Goal: Task Accomplishment & Management: Use online tool/utility

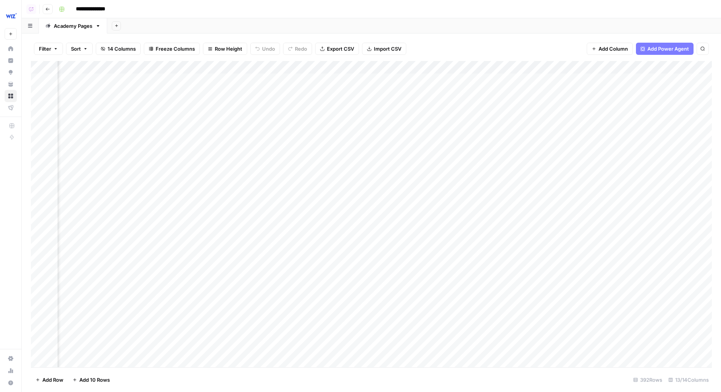
scroll to position [0, 58]
click at [499, 81] on div "Add Column" at bounding box center [371, 214] width 681 height 307
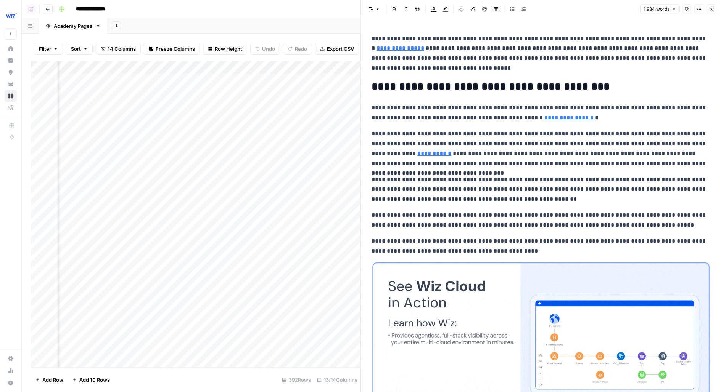
scroll to position [0, 214]
click at [715, 8] on button "Close" at bounding box center [711, 9] width 10 height 10
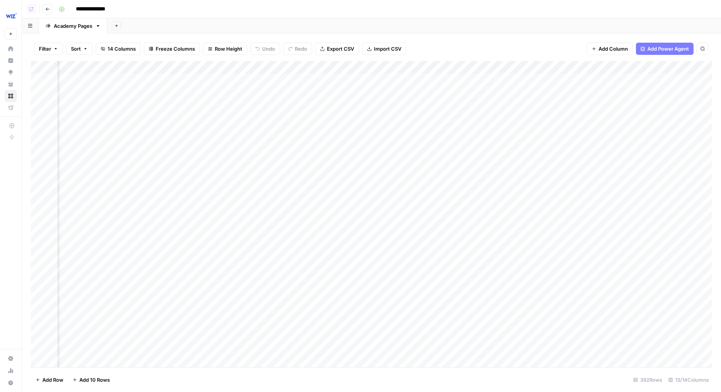
scroll to position [0, 384]
click at [385, 81] on div "Add Column" at bounding box center [371, 214] width 681 height 307
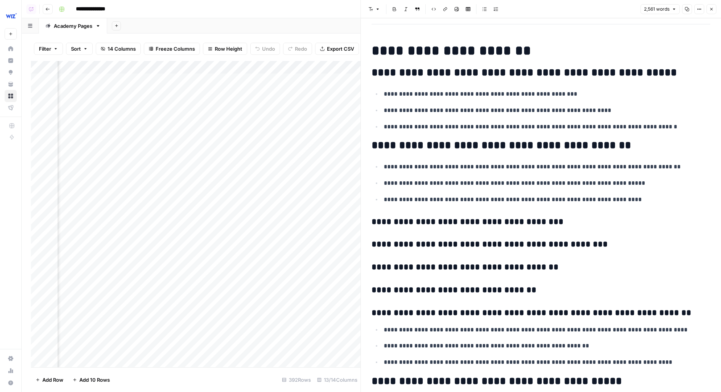
scroll to position [405, 0]
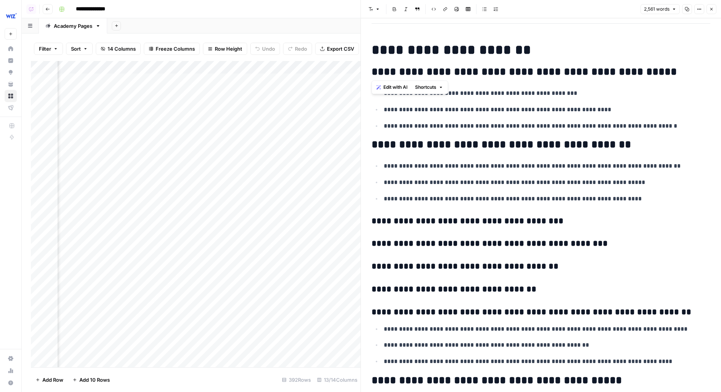
drag, startPoint x: 375, startPoint y: 70, endPoint x: 670, endPoint y: 64, distance: 295.2
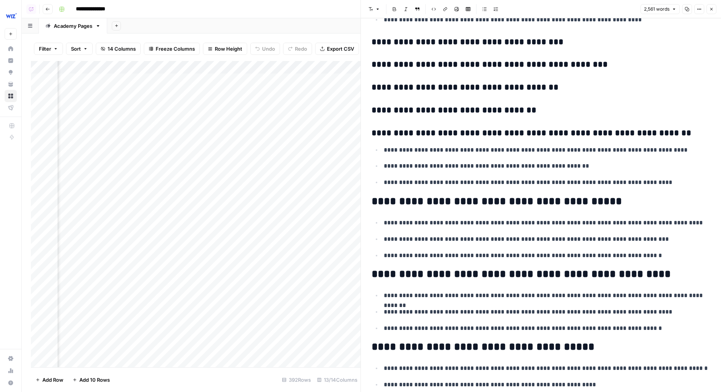
scroll to position [585, 0]
drag, startPoint x: 373, startPoint y: 200, endPoint x: 646, endPoint y: 252, distance: 278.6
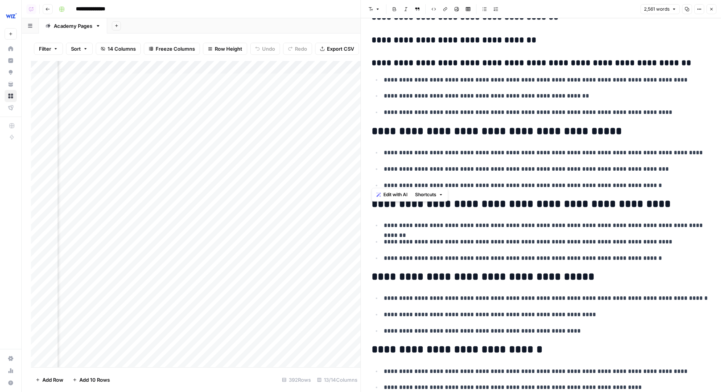
scroll to position [657, 0]
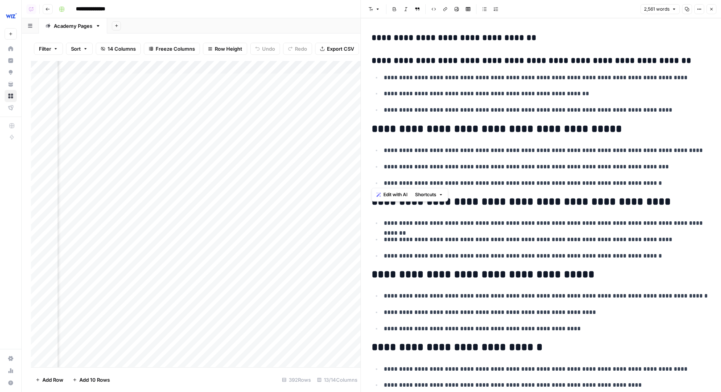
click at [670, 241] on p "**********" at bounding box center [547, 240] width 326 height 10
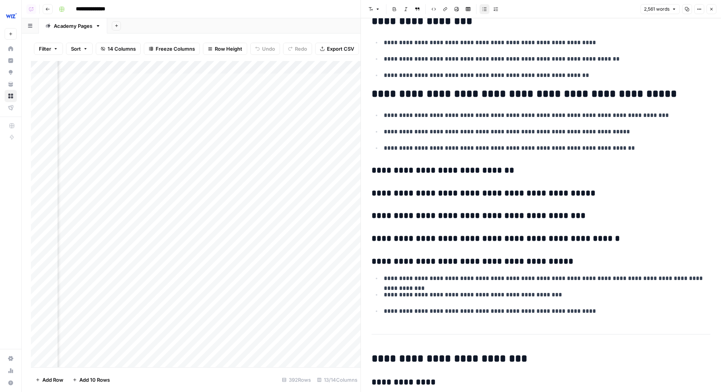
scroll to position [1135, 0]
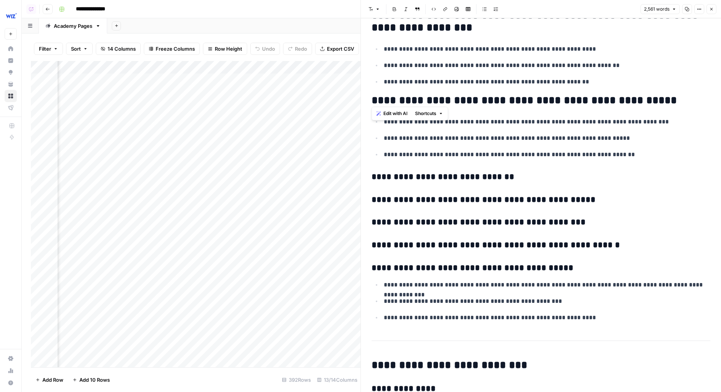
drag, startPoint x: 371, startPoint y: 94, endPoint x: 720, endPoint y: 91, distance: 348.6
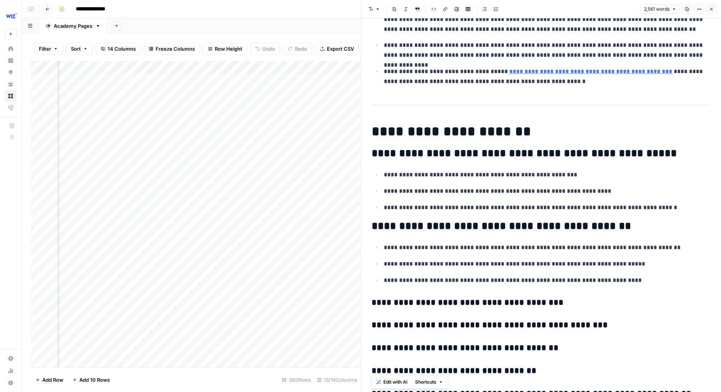
scroll to position [323, 0]
click at [226, 106] on div "Add Column" at bounding box center [195, 214] width 329 height 307
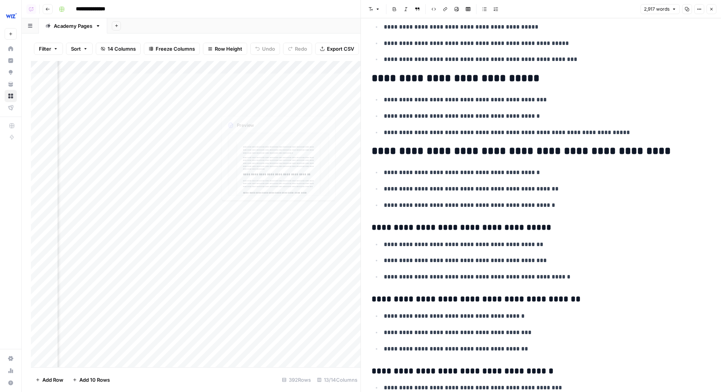
scroll to position [0, 256]
click at [302, 105] on div "Add Column" at bounding box center [195, 214] width 329 height 307
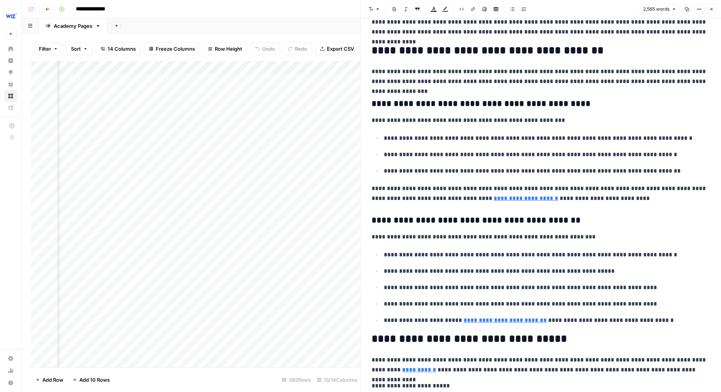
scroll to position [0, 54]
click at [190, 107] on div "Add Column" at bounding box center [195, 214] width 329 height 307
click at [716, 8] on button "Close" at bounding box center [711, 9] width 10 height 10
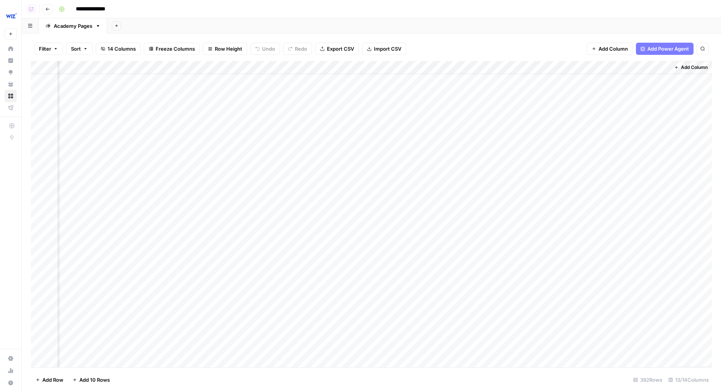
scroll to position [0, 458]
click at [313, 106] on div "Add Column" at bounding box center [371, 214] width 681 height 307
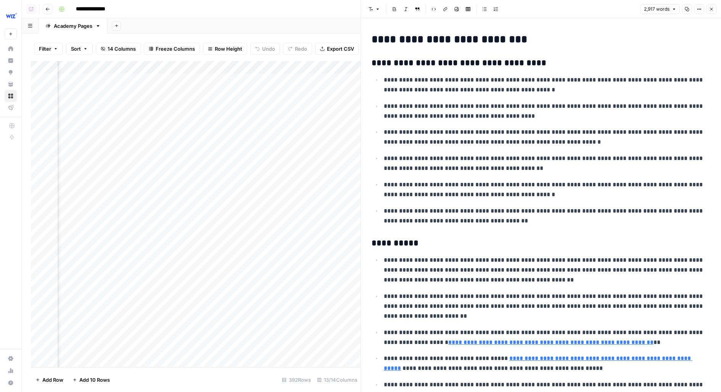
scroll to position [41, 0]
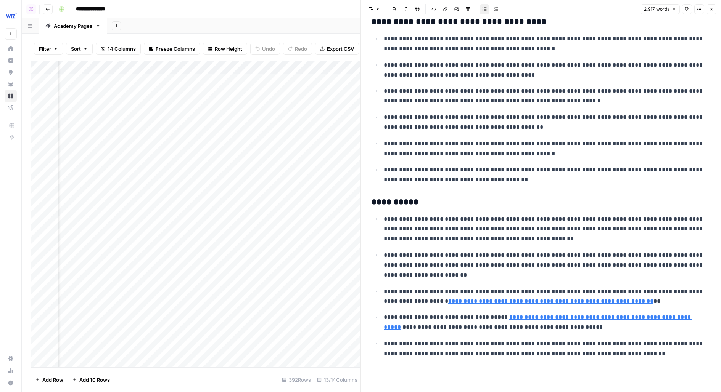
click at [563, 151] on p "**********" at bounding box center [547, 149] width 326 height 20
drag, startPoint x: 550, startPoint y: 182, endPoint x: 388, endPoint y: 142, distance: 166.9
click at [388, 142] on ul "**********" at bounding box center [540, 109] width 339 height 151
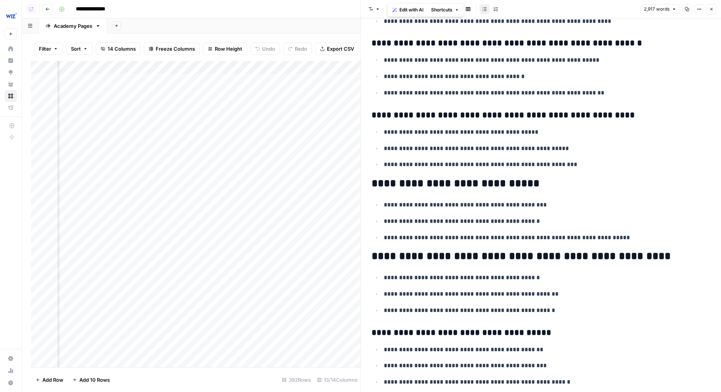
scroll to position [545, 0]
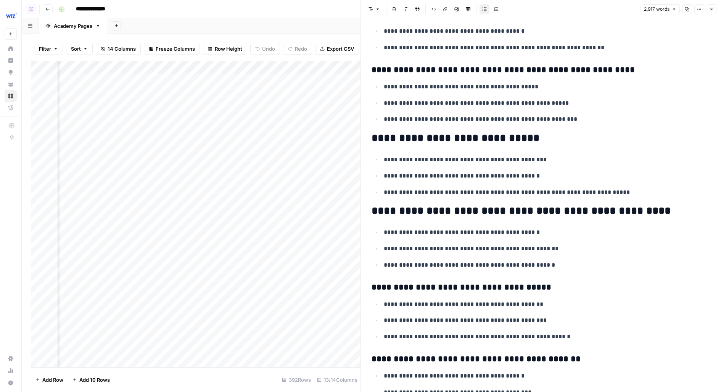
click at [710, 14] on header "Font style Bold Italic Block quote Code block Link Image Insert Table Bulleted …" at bounding box center [541, 9] width 360 height 18
click at [710, 12] on button "Close" at bounding box center [711, 9] width 10 height 10
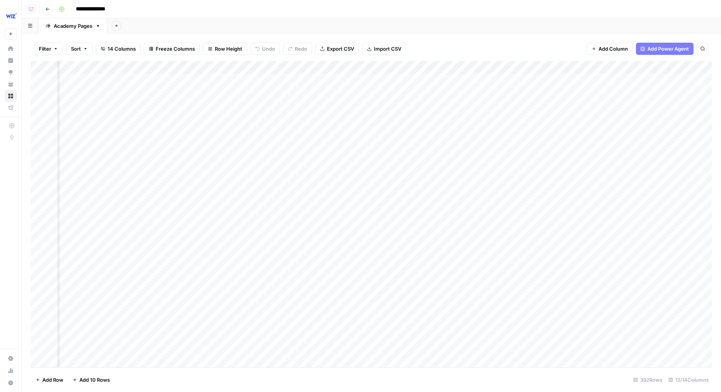
scroll to position [0, 375]
click at [396, 107] on div "Add Column" at bounding box center [371, 214] width 681 height 307
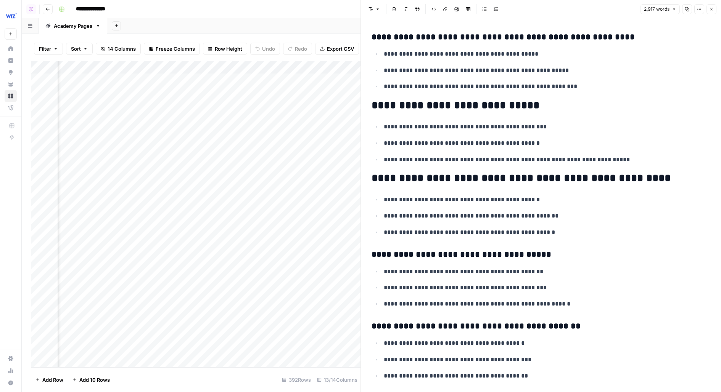
scroll to position [543, 0]
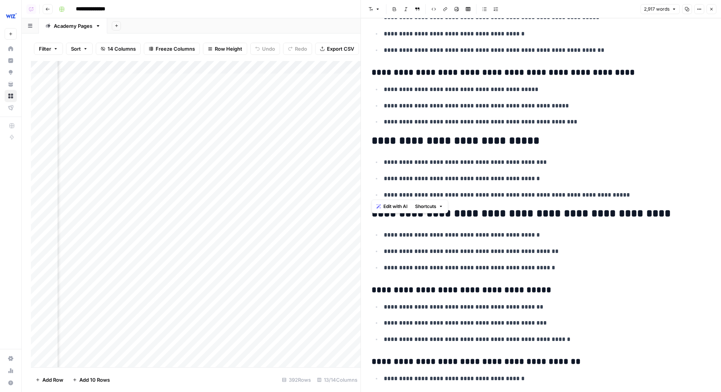
drag, startPoint x: 372, startPoint y: 140, endPoint x: 627, endPoint y: 194, distance: 260.9
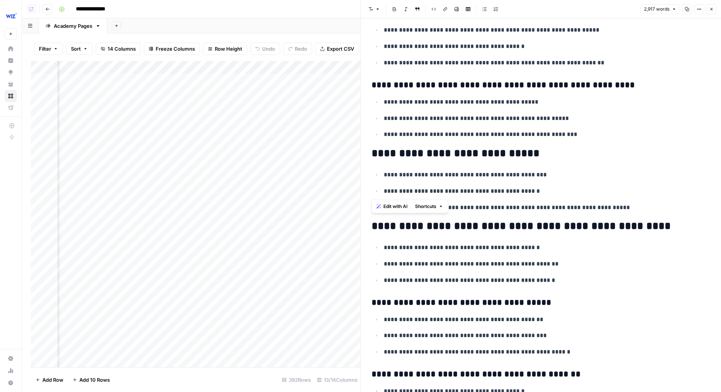
scroll to position [547, 0]
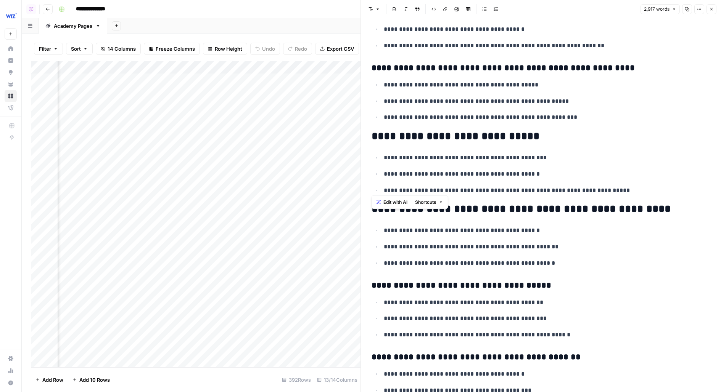
click at [508, 170] on p "**********" at bounding box center [547, 174] width 326 height 10
click at [548, 155] on p "**********" at bounding box center [547, 158] width 326 height 10
drag, startPoint x: 384, startPoint y: 155, endPoint x: 585, endPoint y: 155, distance: 201.4
click at [585, 155] on p "**********" at bounding box center [547, 158] width 326 height 10
click at [716, 10] on button "Close" at bounding box center [711, 9] width 10 height 10
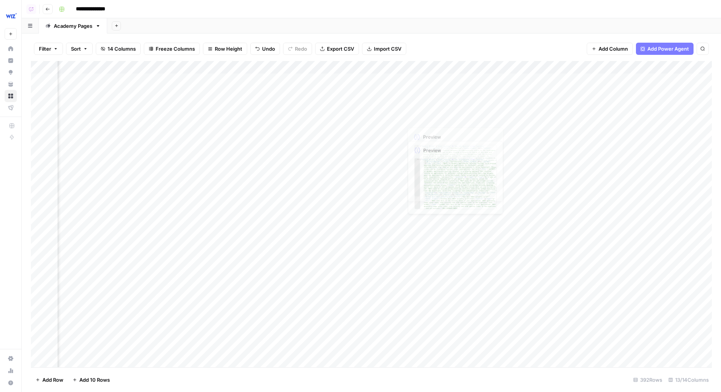
scroll to position [0, 424]
click at [618, 107] on div "Add Column" at bounding box center [371, 214] width 681 height 307
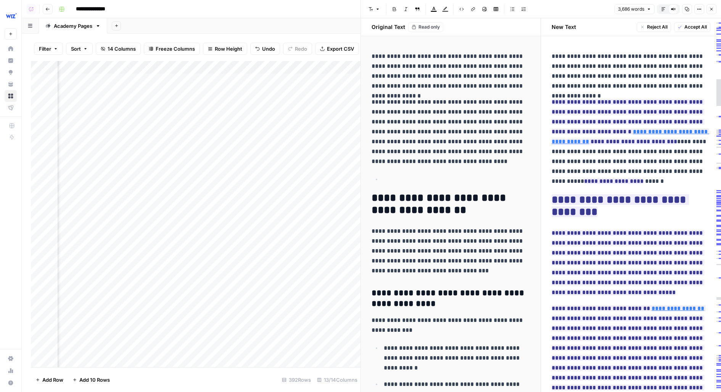
click at [662, 10] on icon "button" at bounding box center [663, 9] width 5 height 5
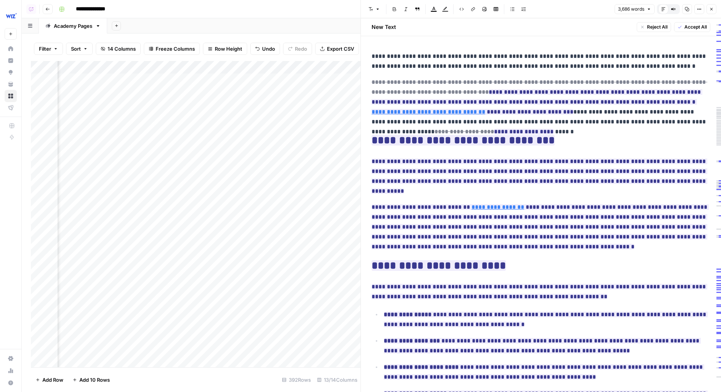
click at [676, 12] on button "Compare Old vs New Content" at bounding box center [673, 9] width 10 height 10
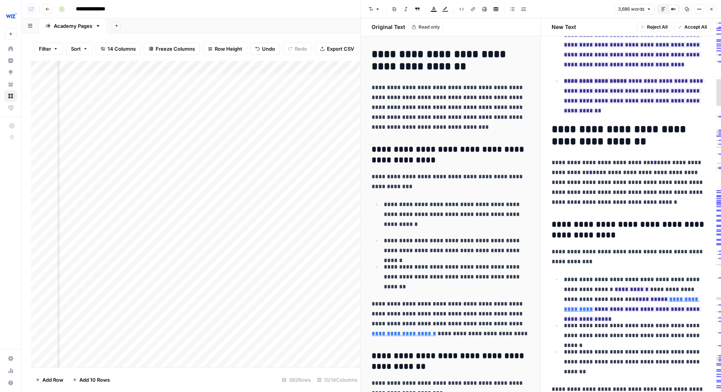
scroll to position [153, 0]
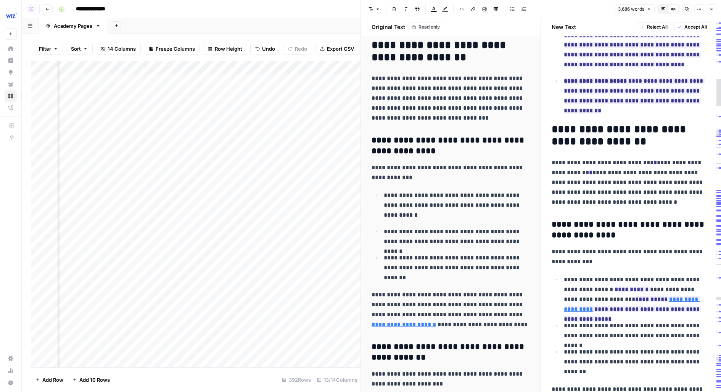
click at [708, 6] on button "Close" at bounding box center [711, 9] width 10 height 10
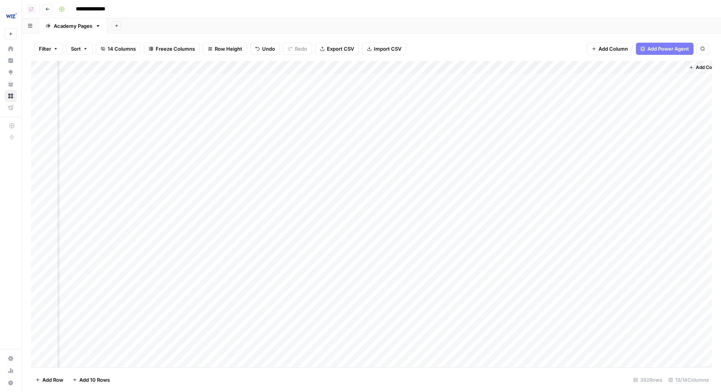
scroll to position [0, 458]
click at [582, 120] on div "Add Column" at bounding box center [371, 214] width 681 height 307
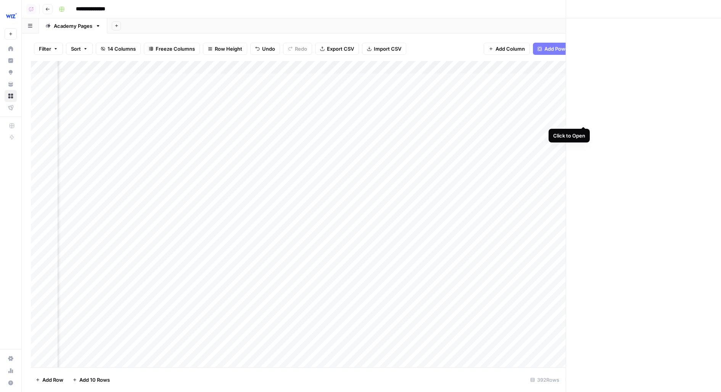
scroll to position [0, 455]
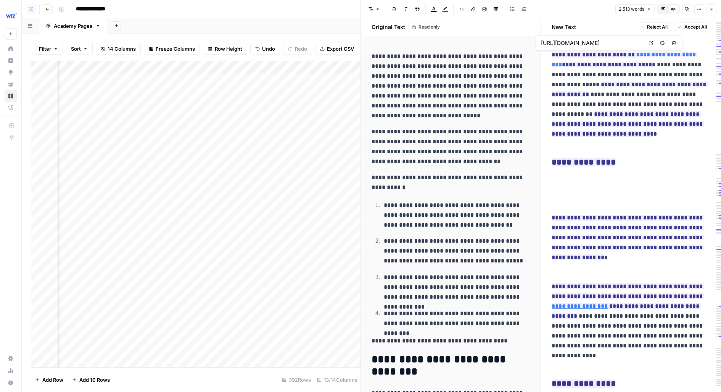
click at [662, 10] on icon "button" at bounding box center [663, 9] width 4 height 4
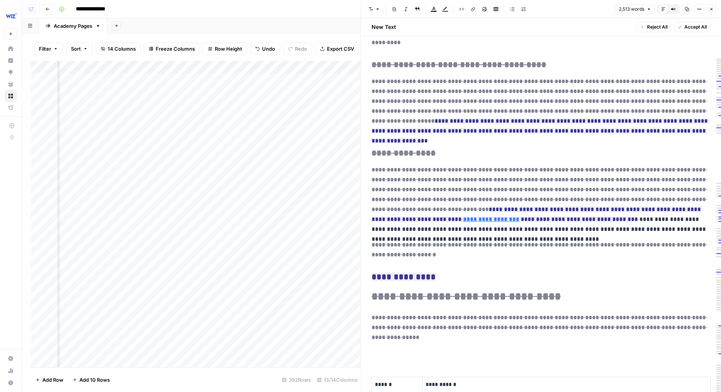
scroll to position [476, 0]
click at [712, 11] on button "Close" at bounding box center [711, 9] width 10 height 10
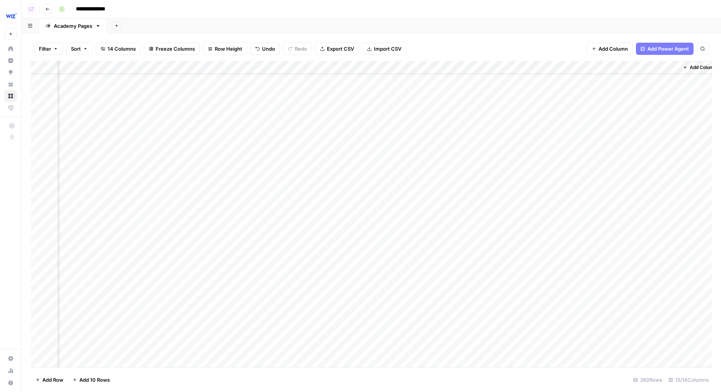
scroll to position [0, 449]
click at [592, 106] on div "Add Column" at bounding box center [371, 214] width 681 height 307
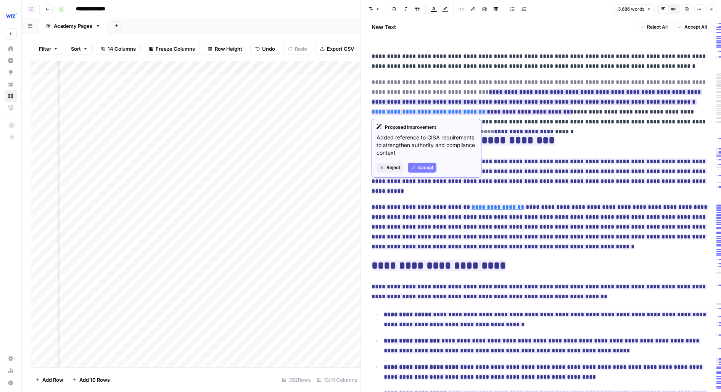
click at [395, 167] on span "Reject" at bounding box center [393, 167] width 14 height 7
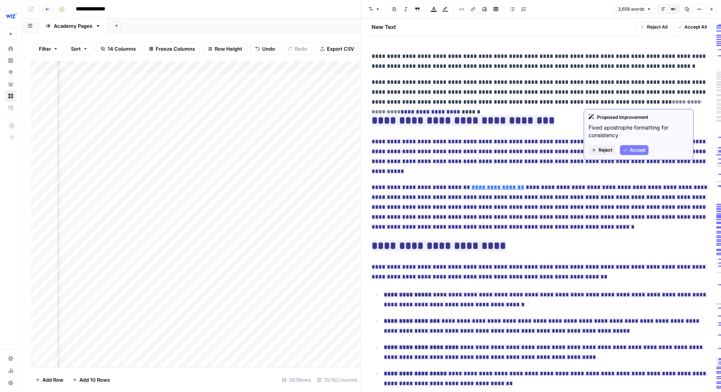
click at [625, 80] on p "**********" at bounding box center [540, 92] width 339 height 30
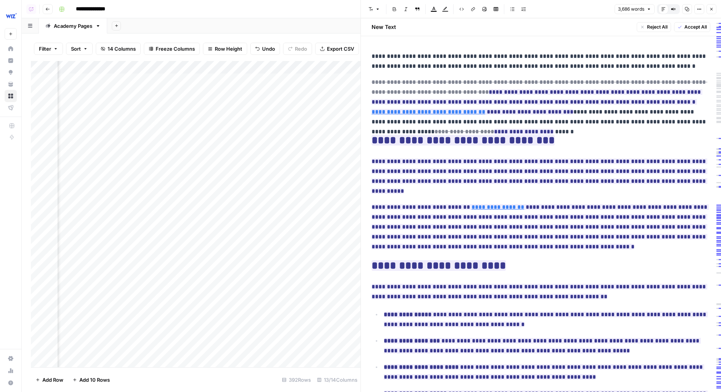
click at [708, 10] on button "Close" at bounding box center [711, 9] width 10 height 10
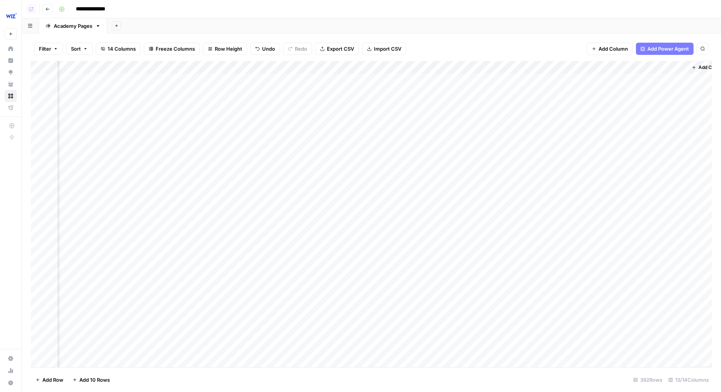
scroll to position [0, 458]
click at [499, 58] on div "Filter Sort 14 Columns Freeze Columns Row Height Undo Redo Export CSV Import CS…" at bounding box center [371, 49] width 681 height 24
click at [514, 67] on div "Add Column" at bounding box center [371, 214] width 681 height 307
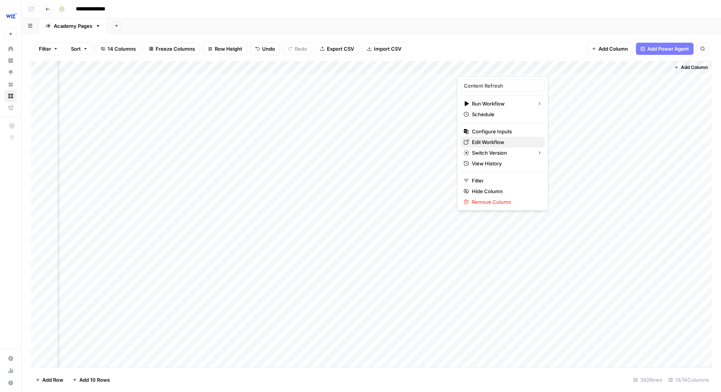
click at [486, 140] on span "Edit Workflow" at bounding box center [505, 142] width 67 height 8
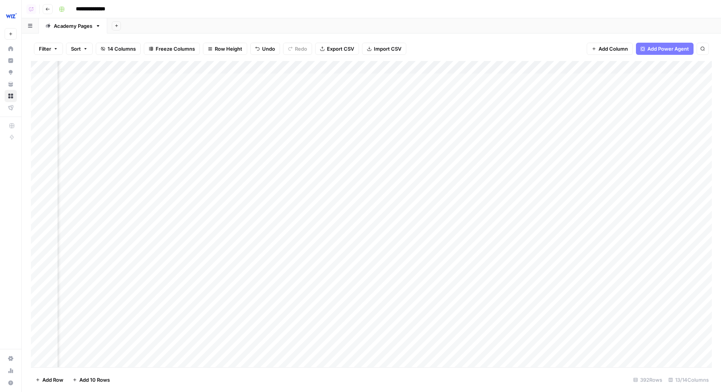
scroll to position [0, 431]
click at [180, 66] on div "Add Column" at bounding box center [371, 214] width 681 height 307
click at [152, 139] on span "Edit Workflow" at bounding box center [181, 142] width 67 height 8
click at [510, 64] on div "Add Column" at bounding box center [371, 214] width 681 height 307
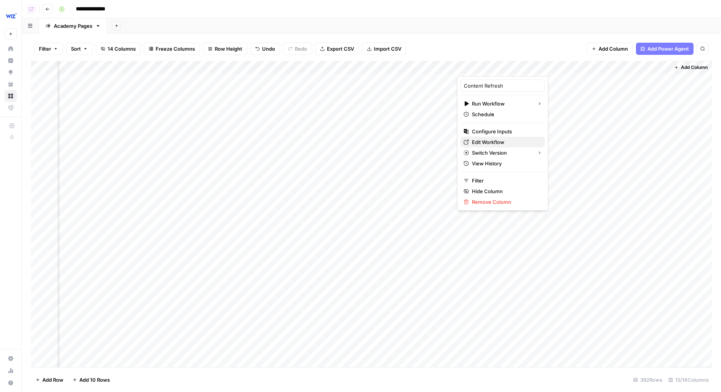
click at [483, 142] on span "Edit Workflow" at bounding box center [505, 142] width 67 height 8
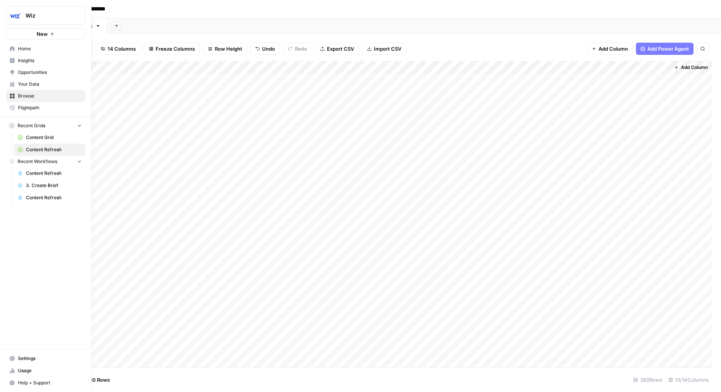
click at [34, 69] on link "Opportunities" at bounding box center [45, 72] width 79 height 12
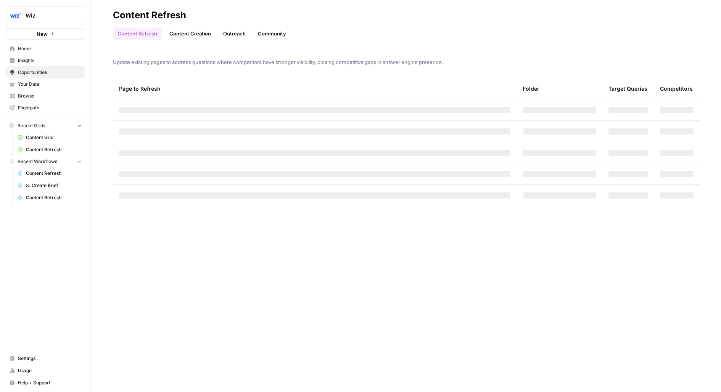
click at [49, 83] on span "Your Data" at bounding box center [50, 84] width 64 height 7
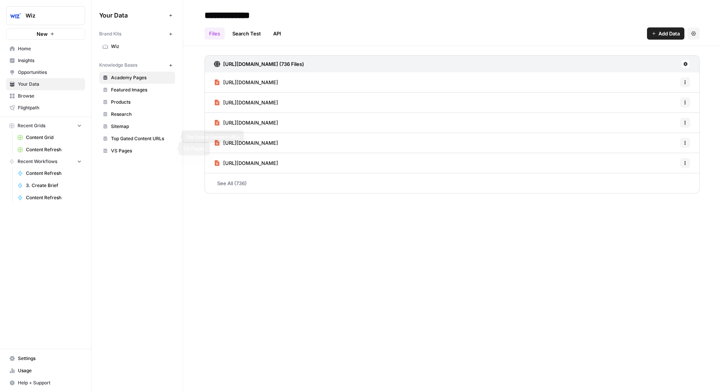
click at [132, 137] on span "Top Gated Content URLs" at bounding box center [141, 138] width 61 height 7
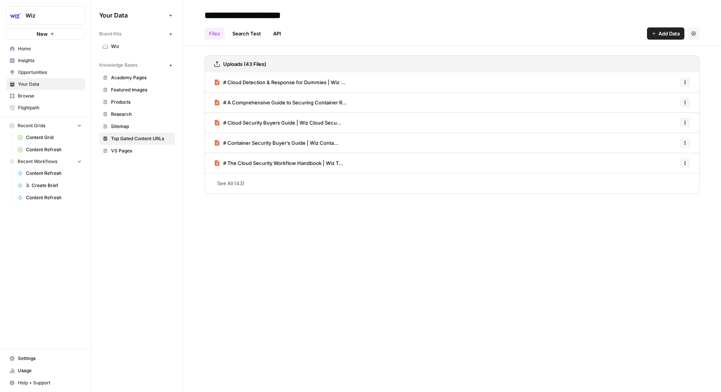
click at [251, 83] on span "# Cloud Detection & Response for Dummies | Wiz ..." at bounding box center [284, 83] width 122 height 8
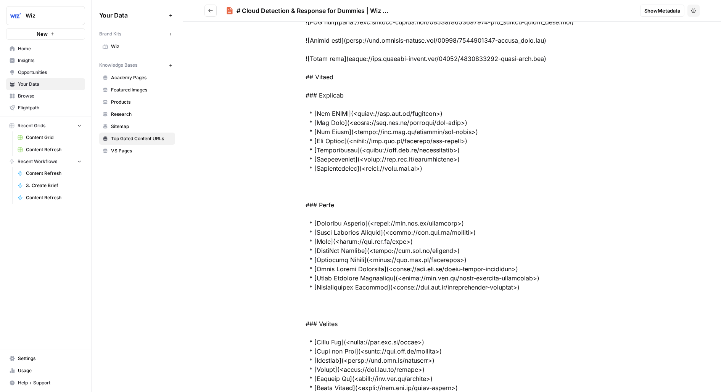
scroll to position [807, 0]
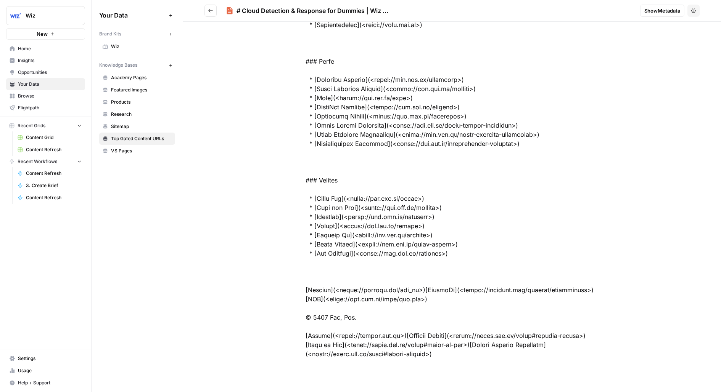
click at [206, 8] on button "Go back" at bounding box center [210, 11] width 12 height 12
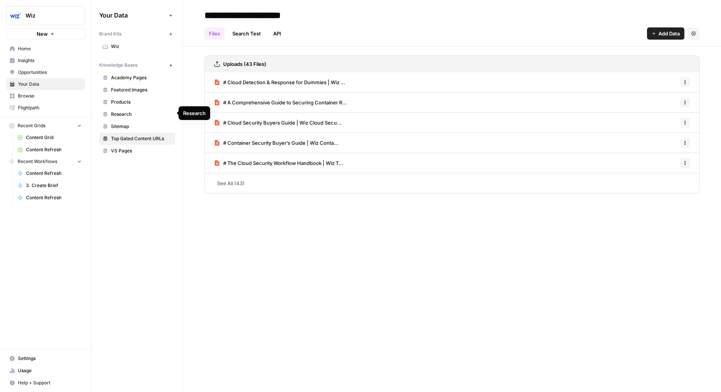
click at [144, 112] on span "Research" at bounding box center [141, 114] width 61 height 7
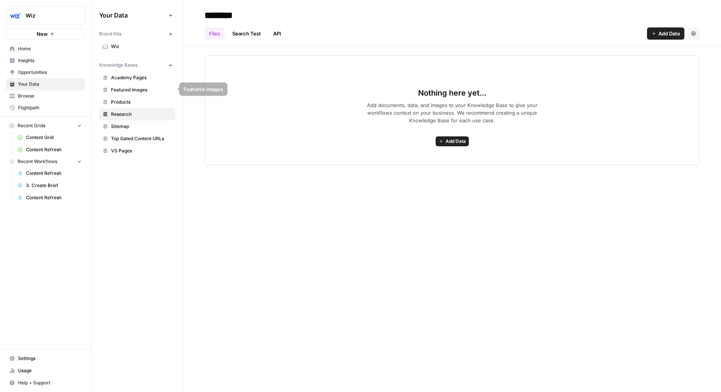
click at [140, 93] on link "Featured Images" at bounding box center [137, 90] width 76 height 12
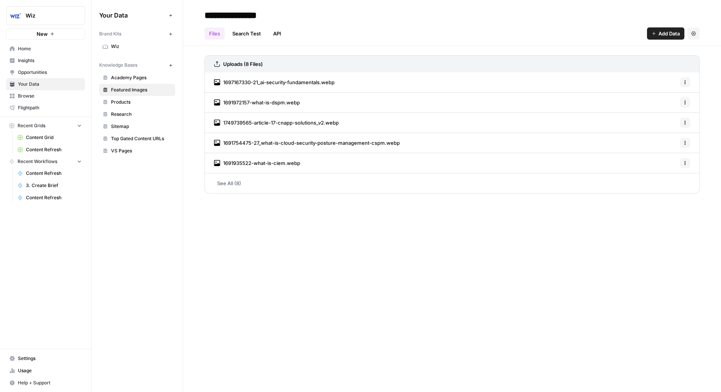
click at [129, 76] on span "Academy Pages" at bounding box center [141, 77] width 61 height 7
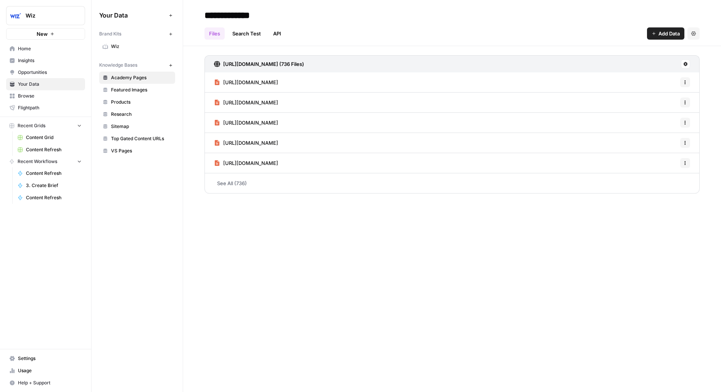
click at [137, 87] on span "Featured Images" at bounding box center [141, 90] width 61 height 7
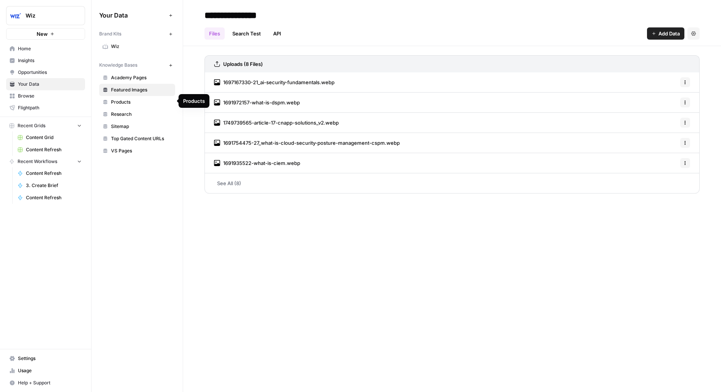
click at [143, 99] on span "Products" at bounding box center [141, 102] width 61 height 7
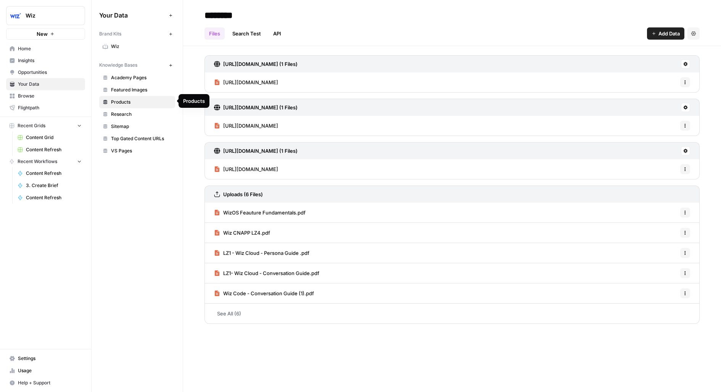
click at [143, 104] on span "Products" at bounding box center [141, 102] width 61 height 7
click at [144, 111] on span "Research" at bounding box center [141, 114] width 61 height 7
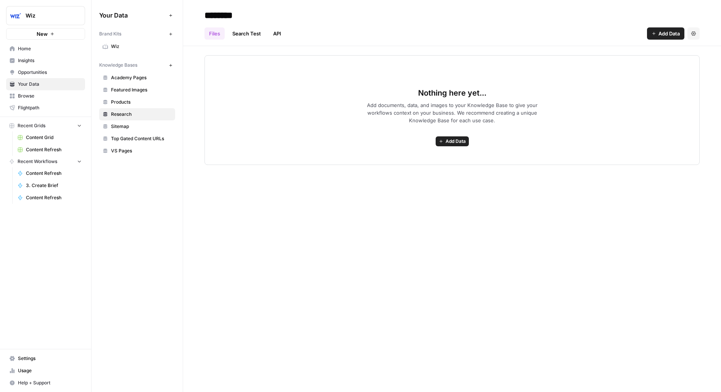
click at [145, 121] on link "Sitemap" at bounding box center [137, 127] width 76 height 12
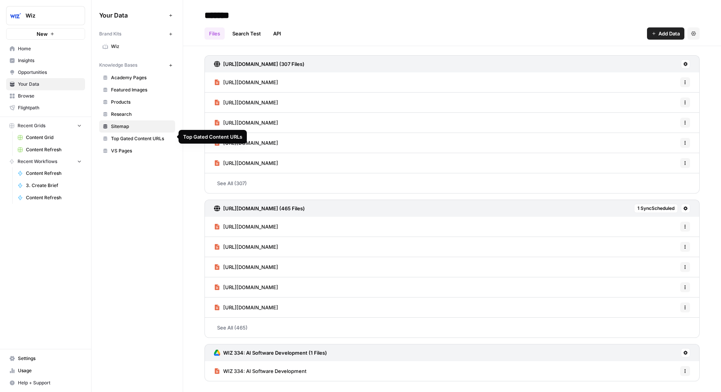
click at [146, 135] on span "Top Gated Content URLs" at bounding box center [141, 138] width 61 height 7
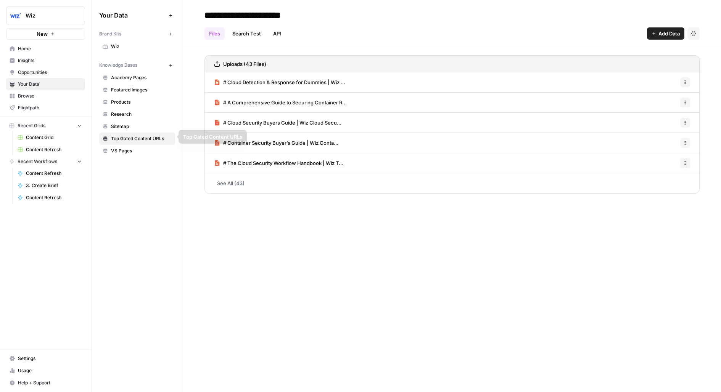
click at [146, 148] on span "VS Pages" at bounding box center [141, 151] width 61 height 7
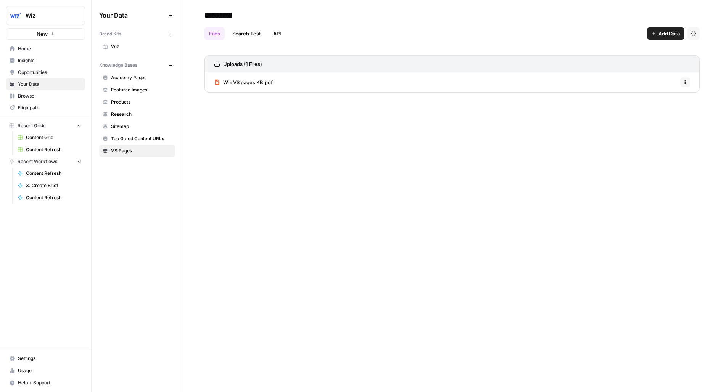
click at [138, 80] on span "Academy Pages" at bounding box center [141, 77] width 61 height 7
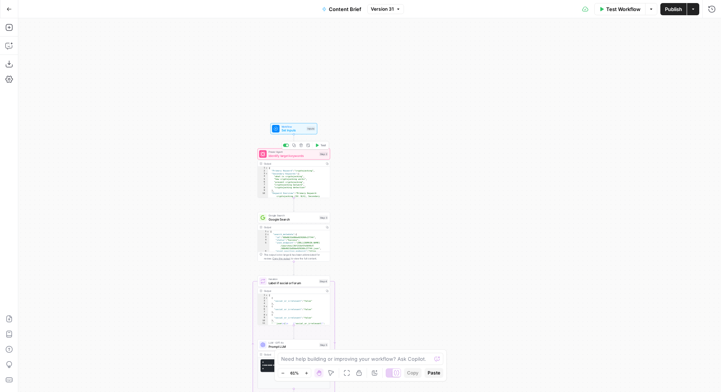
click at [276, 155] on span "Identify target keywords" at bounding box center [292, 155] width 49 height 5
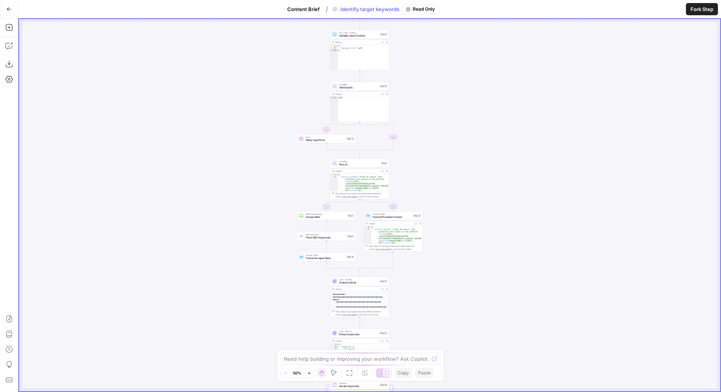
drag, startPoint x: 456, startPoint y: 270, endPoint x: 447, endPoint y: 376, distance: 106.1
click at [447, 376] on div "true false true false Workflow Set Inputs Inputs Run Code · Python Normalize Ar…" at bounding box center [369, 205] width 701 height 373
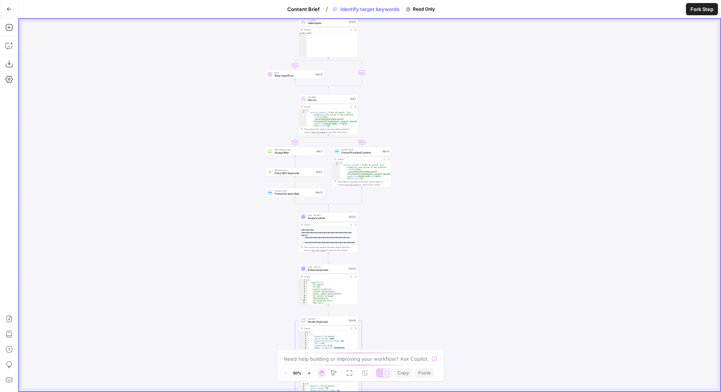
drag, startPoint x: 427, startPoint y: 151, endPoint x: 396, endPoint y: 80, distance: 78.2
click at [396, 80] on div "true false true false Workflow Set Inputs Inputs Run Code · Python Normalize Ar…" at bounding box center [369, 205] width 701 height 373
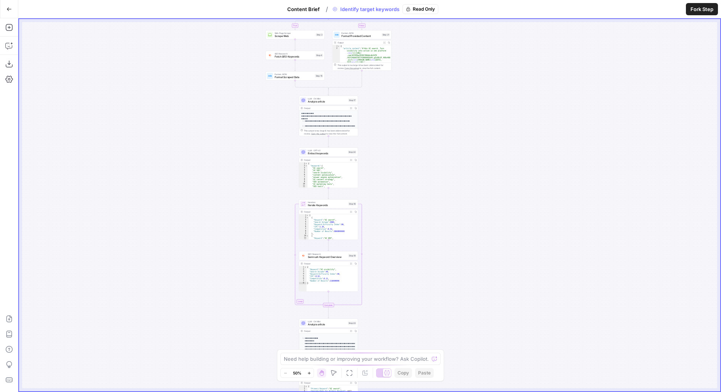
drag, startPoint x: 406, startPoint y: 239, endPoint x: 406, endPoint y: 74, distance: 164.7
click at [406, 78] on div "true false true false Workflow Set Inputs Inputs Run Code · Python Normalize Ar…" at bounding box center [369, 205] width 701 height 373
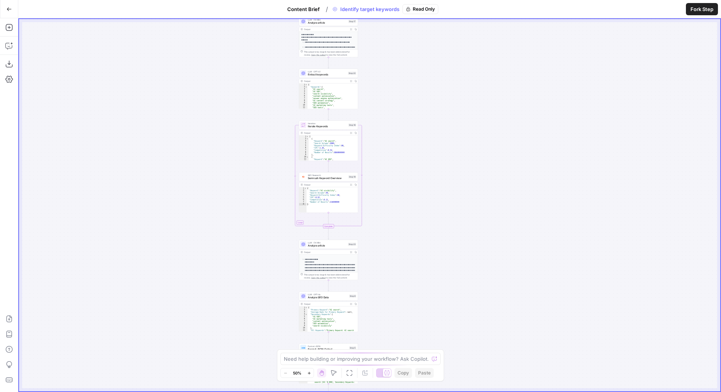
click at [306, 5] on button "Content Brief" at bounding box center [304, 9] width 42 height 12
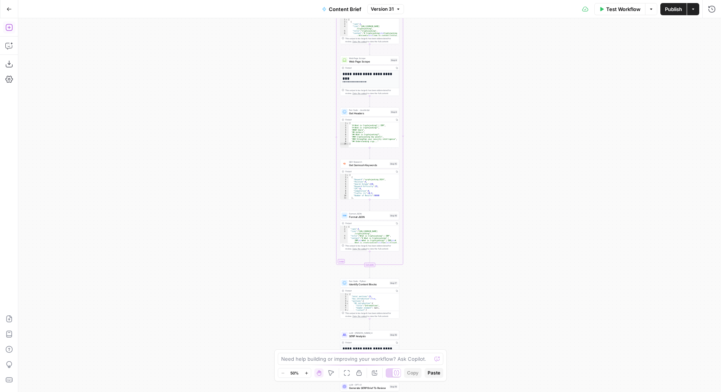
click at [10, 11] on icon "button" at bounding box center [8, 8] width 5 height 5
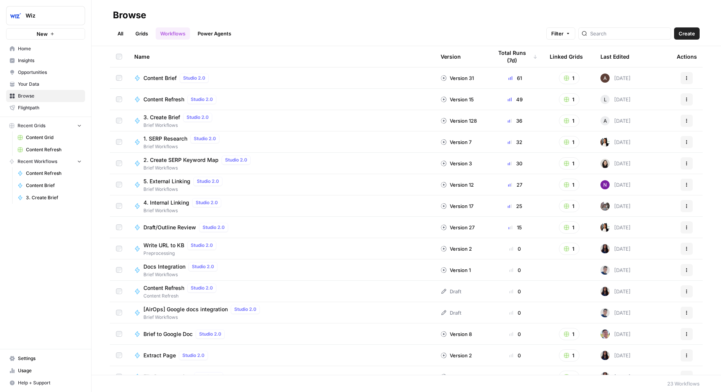
click at [39, 63] on span "Insights" at bounding box center [50, 60] width 64 height 7
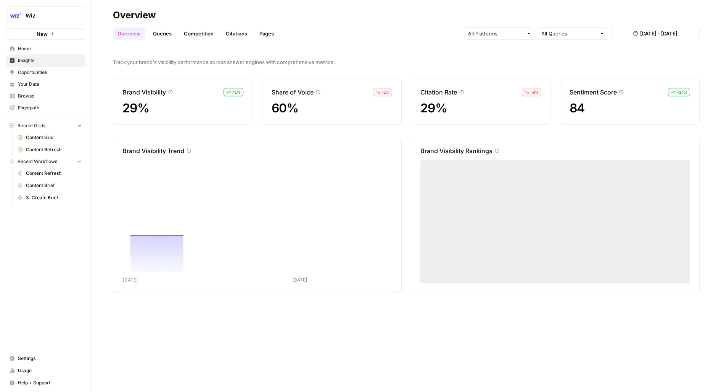
click at [56, 84] on span "Your Data" at bounding box center [50, 84] width 64 height 7
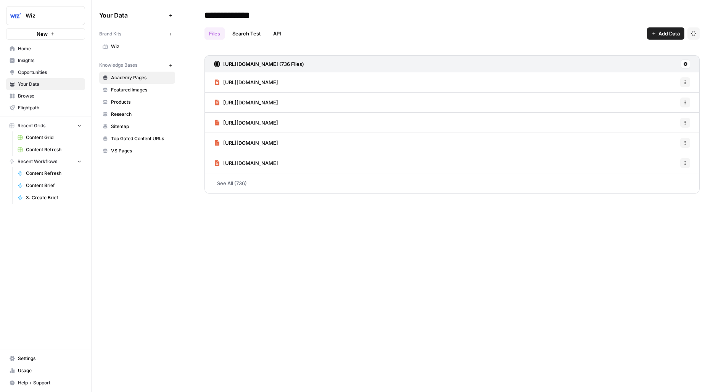
click at [145, 140] on span "Top Gated Content URLs" at bounding box center [141, 138] width 61 height 7
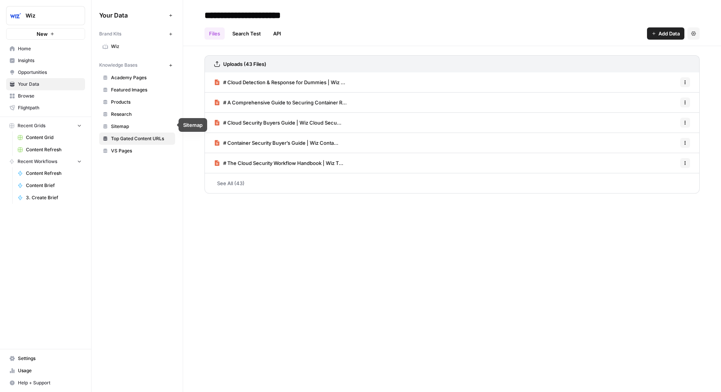
click at [137, 125] on span "Sitemap" at bounding box center [141, 126] width 61 height 7
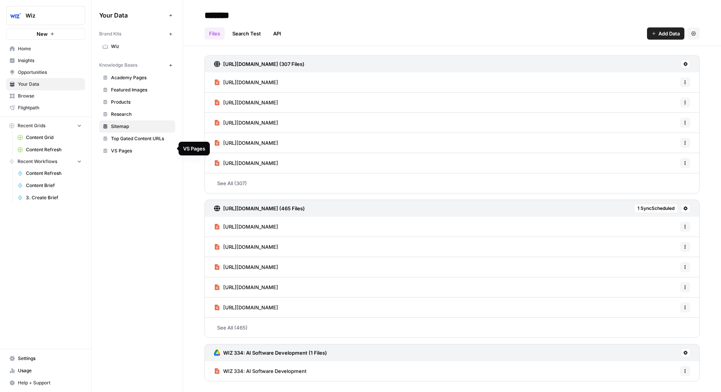
click at [137, 148] on span "VS Pages" at bounding box center [141, 151] width 61 height 7
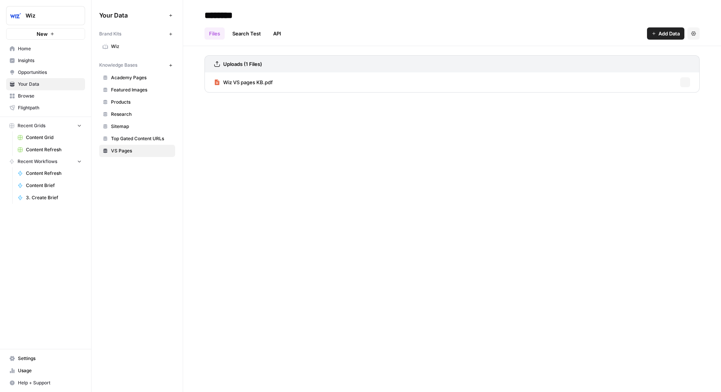
click at [141, 89] on span "Featured Images" at bounding box center [141, 90] width 61 height 7
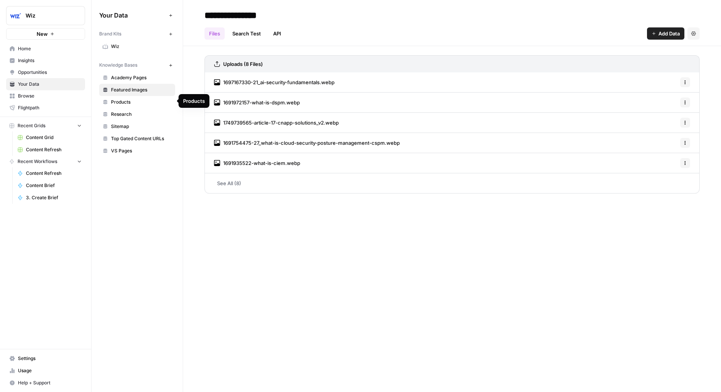
click at [143, 99] on span "Products" at bounding box center [141, 102] width 61 height 7
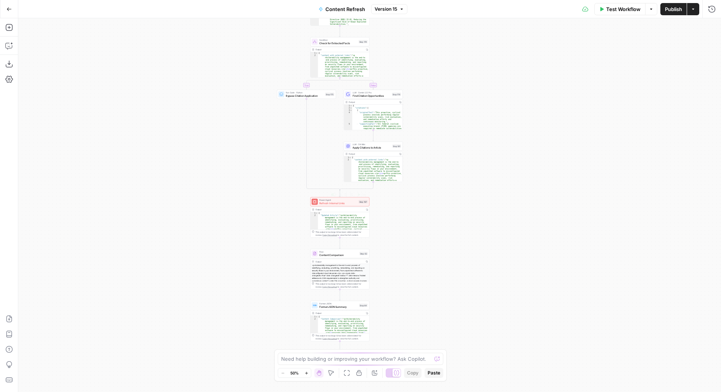
click at [329, 202] on span "Refresh Internal Links" at bounding box center [338, 203] width 38 height 4
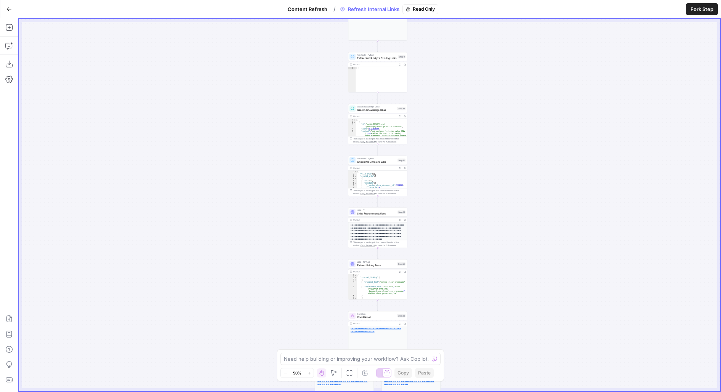
drag, startPoint x: 469, startPoint y: 224, endPoint x: 477, endPoint y: 300, distance: 76.4
click at [477, 301] on div "true false Workflow Set Inputs Inputs Content Processing Convert Content Format…" at bounding box center [369, 205] width 701 height 373
click at [314, 11] on span "Content Refresh" at bounding box center [308, 9] width 40 height 8
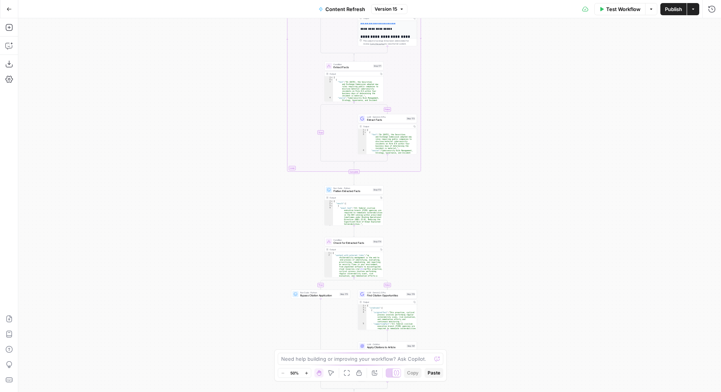
drag, startPoint x: 447, startPoint y: 150, endPoint x: 440, endPoint y: 107, distance: 43.6
click at [440, 107] on div "true false true false true false Workflow Set Inputs Inputs LLM · GPT-4.1 Extra…" at bounding box center [369, 205] width 702 height 374
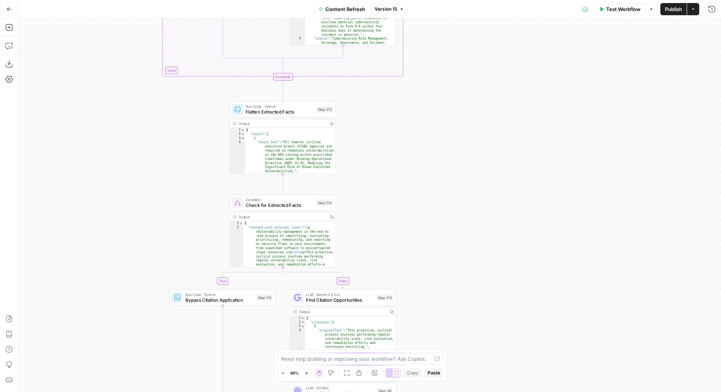
drag, startPoint x: 417, startPoint y: 257, endPoint x: 417, endPoint y: 102, distance: 154.8
click at [417, 102] on div "true false true false true false Workflow Set Inputs Inputs LLM · GPT-4.1 Extra…" at bounding box center [369, 205] width 702 height 374
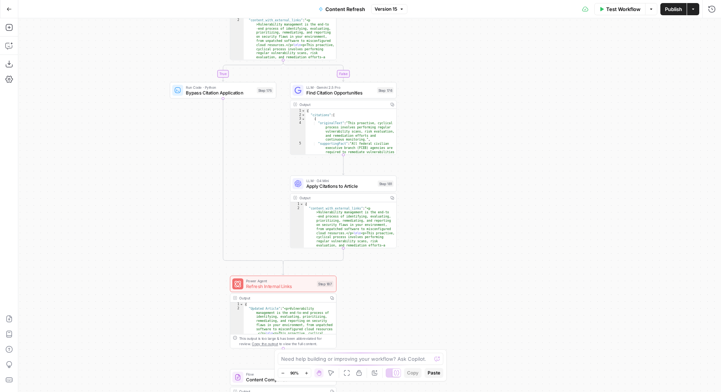
drag, startPoint x: 446, startPoint y: 173, endPoint x: 446, endPoint y: 67, distance: 106.0
click at [446, 67] on div "true false true false true false Workflow Set Inputs Inputs LLM · GPT-4.1 Extra…" at bounding box center [369, 205] width 702 height 374
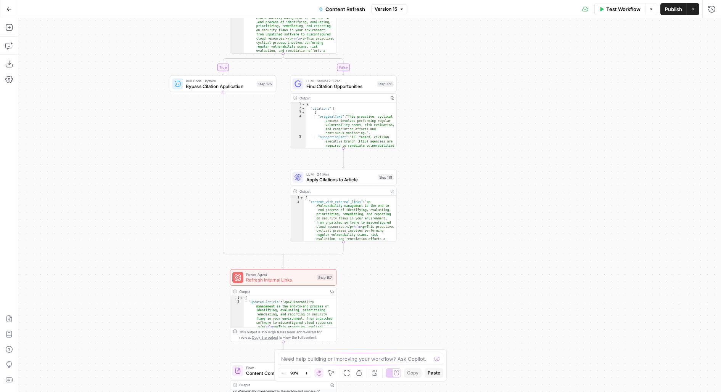
drag, startPoint x: 447, startPoint y: 235, endPoint x: 447, endPoint y: 76, distance: 158.3
click at [447, 77] on div "true false true false true false Workflow Set Inputs Inputs LLM · GPT-4.1 Extra…" at bounding box center [369, 205] width 702 height 374
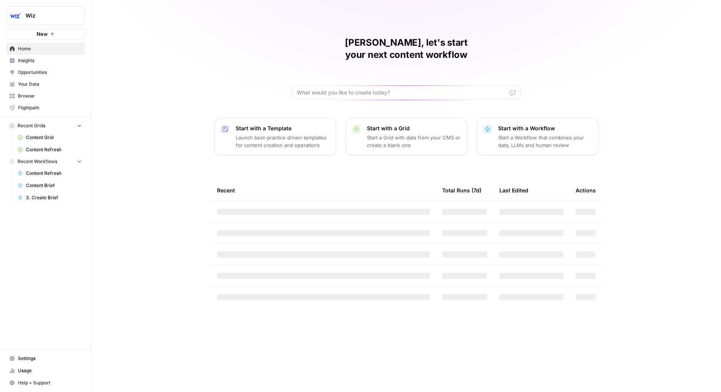
click at [45, 7] on button "Wiz" at bounding box center [45, 15] width 79 height 19
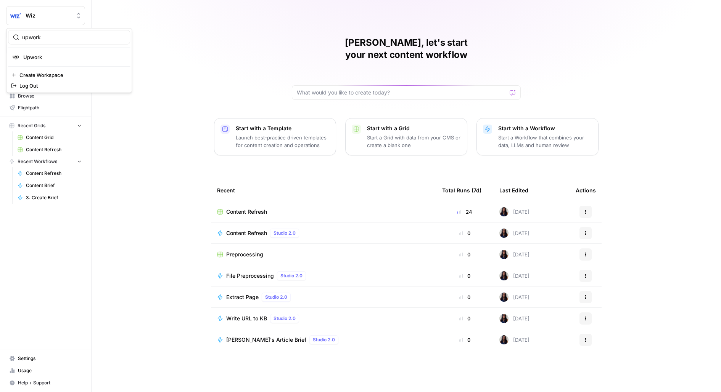
type input "upwork"
click button "Upwork" at bounding box center [69, 57] width 122 height 12
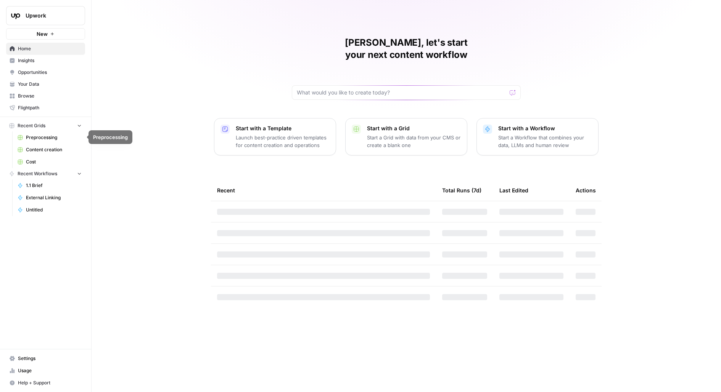
click at [38, 137] on span "Preprocessing" at bounding box center [54, 137] width 56 height 7
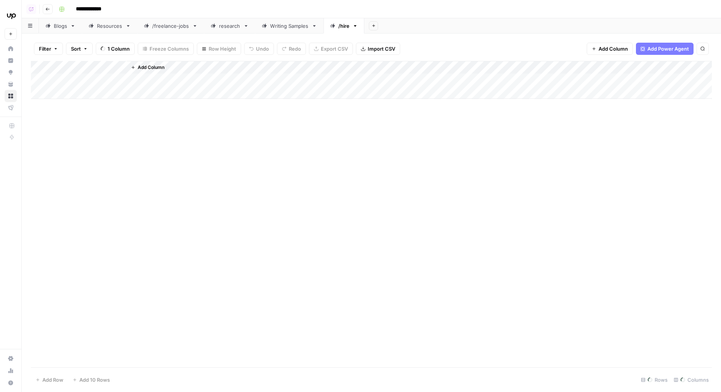
click at [47, 8] on icon "button" at bounding box center [47, 9] width 5 height 5
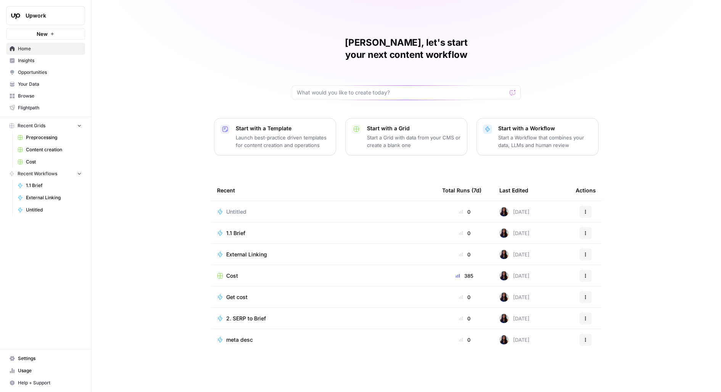
click at [29, 164] on span "Cost" at bounding box center [54, 162] width 56 height 7
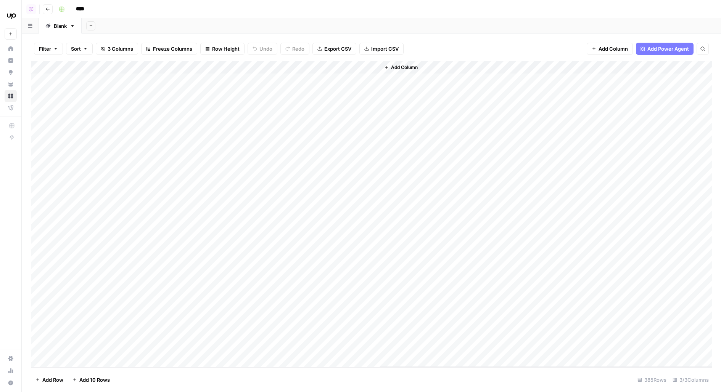
drag, startPoint x: 208, startPoint y: 79, endPoint x: 205, endPoint y: 305, distance: 226.2
click at [205, 305] on div "Add Column" at bounding box center [371, 214] width 681 height 307
click at [170, 82] on div "Add Column" at bounding box center [371, 214] width 681 height 307
click at [148, 171] on div "Add Column" at bounding box center [371, 214] width 681 height 307
click at [286, 67] on div "Add Column" at bounding box center [371, 214] width 681 height 307
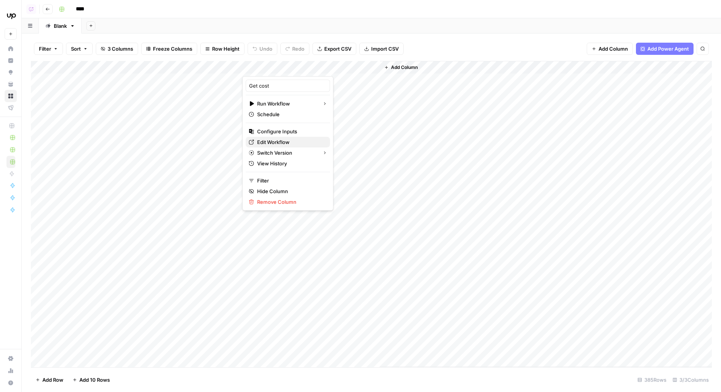
click at [260, 142] on span "Edit Workflow" at bounding box center [290, 142] width 67 height 8
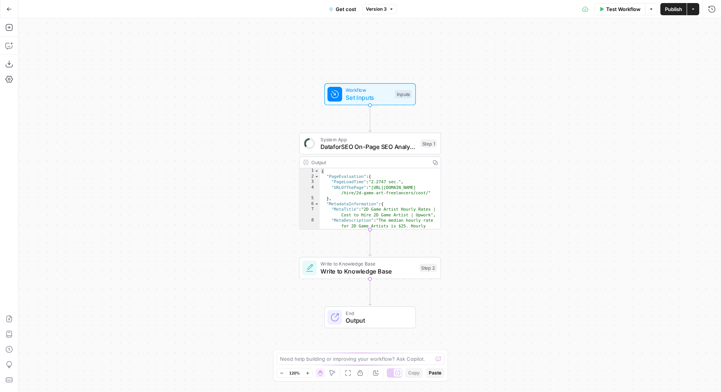
drag, startPoint x: 475, startPoint y: 151, endPoint x: 332, endPoint y: 125, distance: 145.3
click at [332, 125] on div "Workflow Set Inputs Inputs System App DataforSEO On-Page SEO Analysis Step 1 Ou…" at bounding box center [369, 205] width 702 height 374
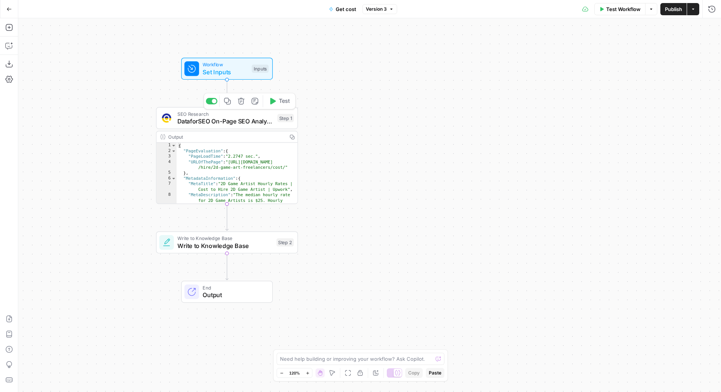
click at [246, 123] on span "DataforSEO On-Page SEO Analysis" at bounding box center [225, 121] width 96 height 9
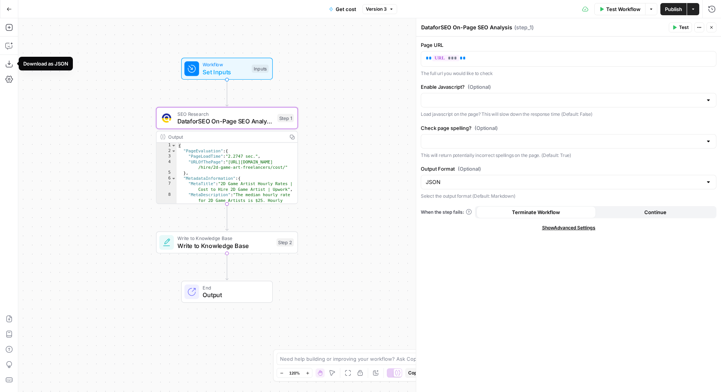
click at [13, 10] on button "Go Back" at bounding box center [9, 9] width 14 height 14
